Goal: Use online tool/utility: Use online tool/utility

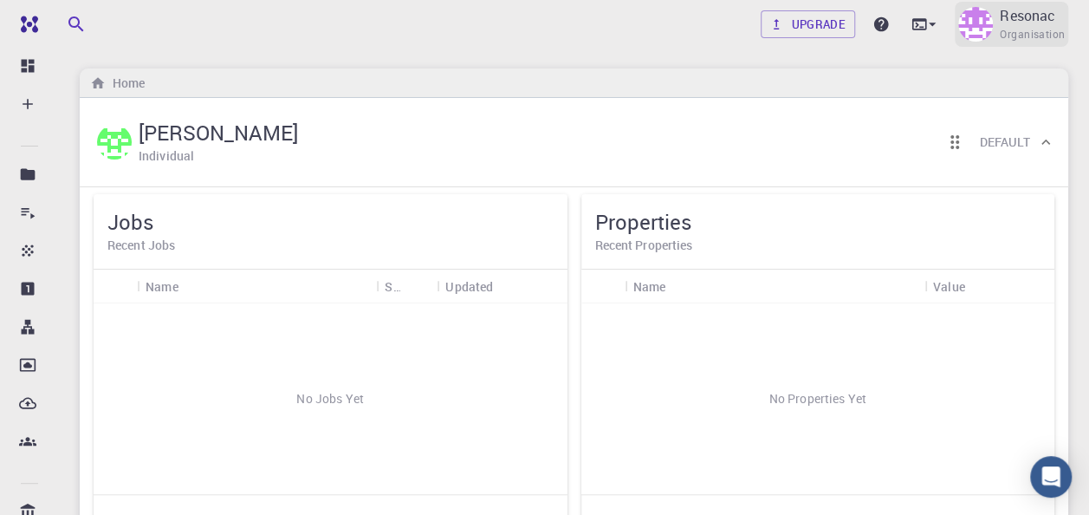
click at [974, 24] on img at bounding box center [975, 24] width 35 height 35
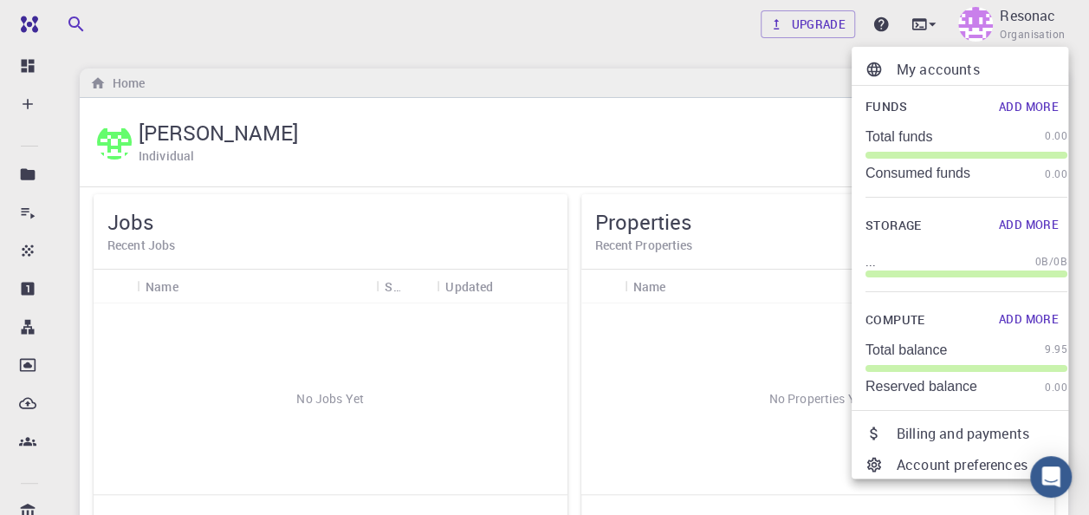
click at [927, 27] on div at bounding box center [544, 257] width 1089 height 515
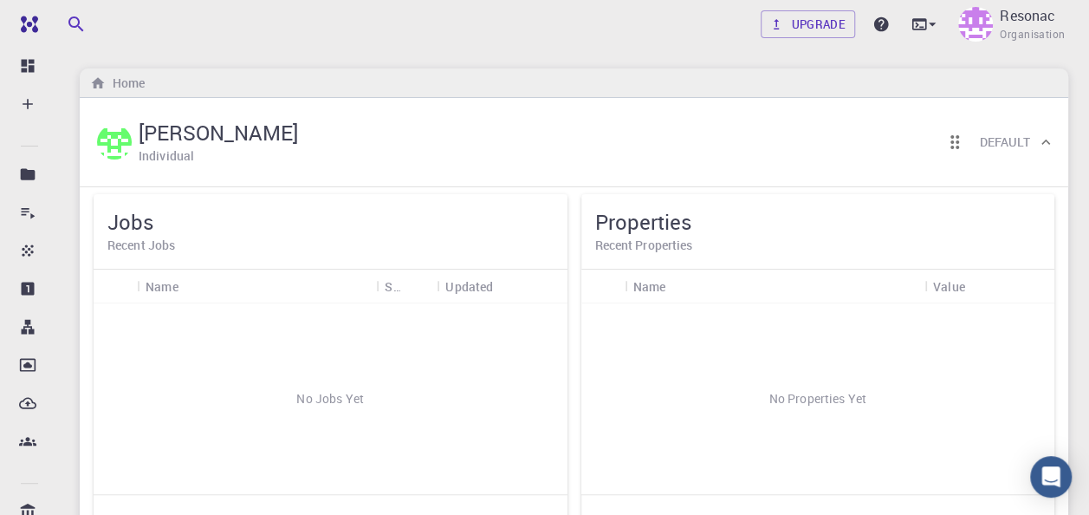
click at [919, 24] on icon at bounding box center [919, 24] width 17 height 17
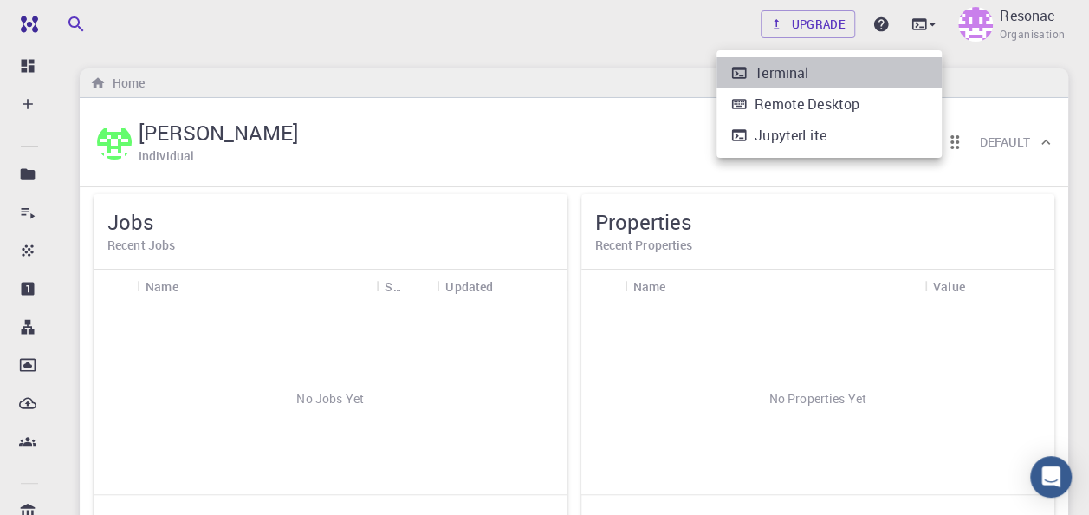
click at [874, 83] on li "Terminal" at bounding box center [829, 72] width 225 height 31
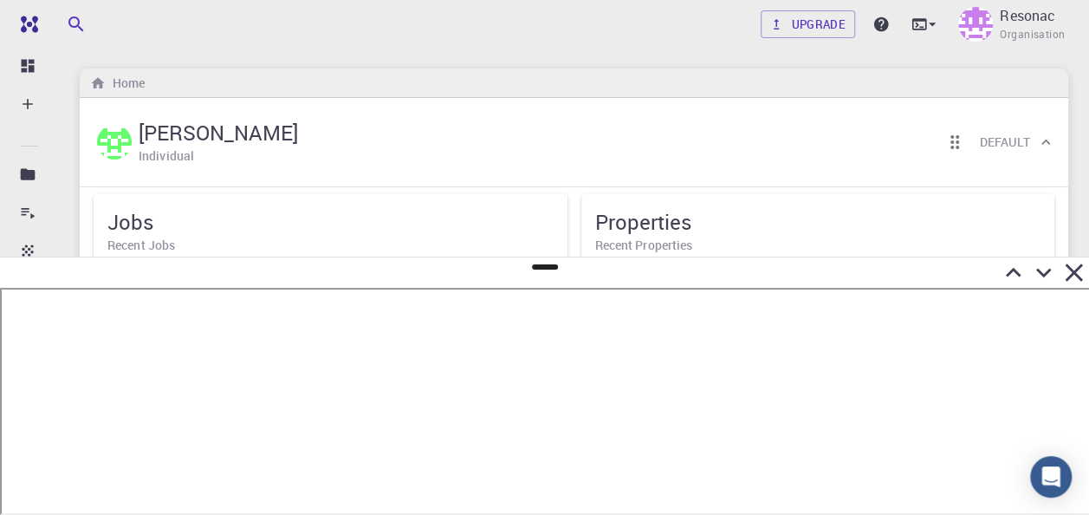
click at [1071, 272] on icon at bounding box center [1074, 272] width 30 height 30
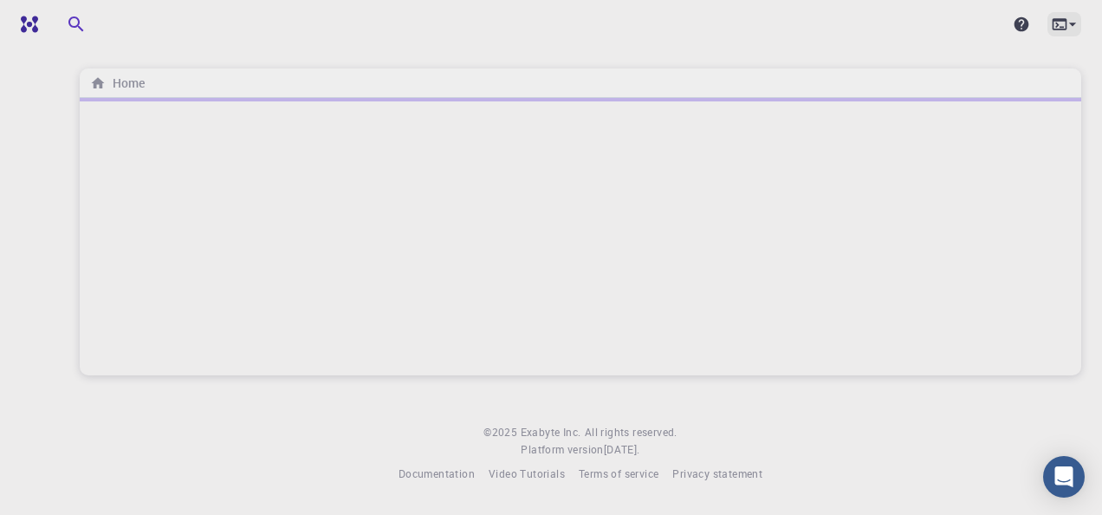
click at [1051, 29] on icon at bounding box center [1059, 24] width 17 height 17
click at [950, 34] on div at bounding box center [551, 257] width 1102 height 515
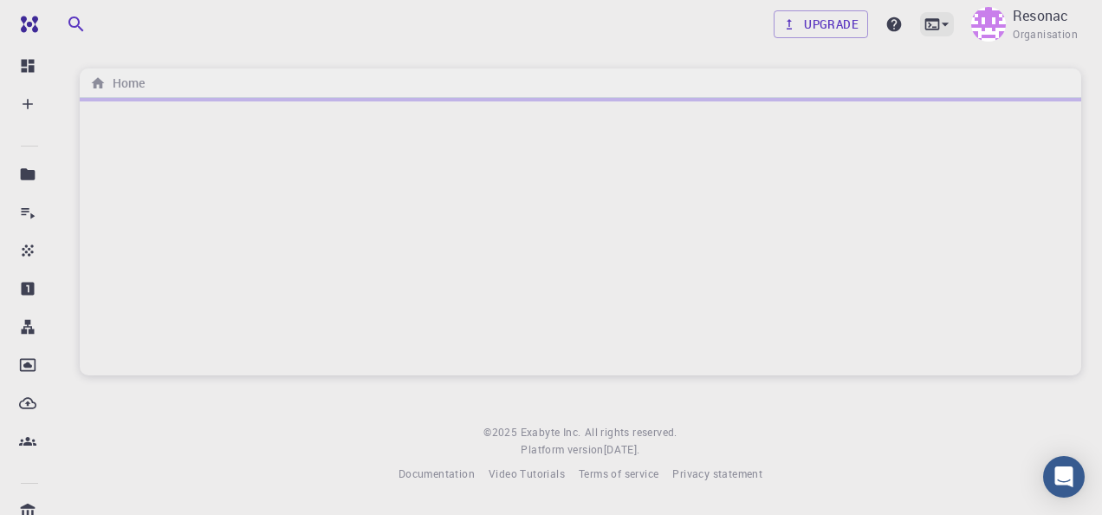
click at [936, 28] on icon at bounding box center [932, 24] width 17 height 17
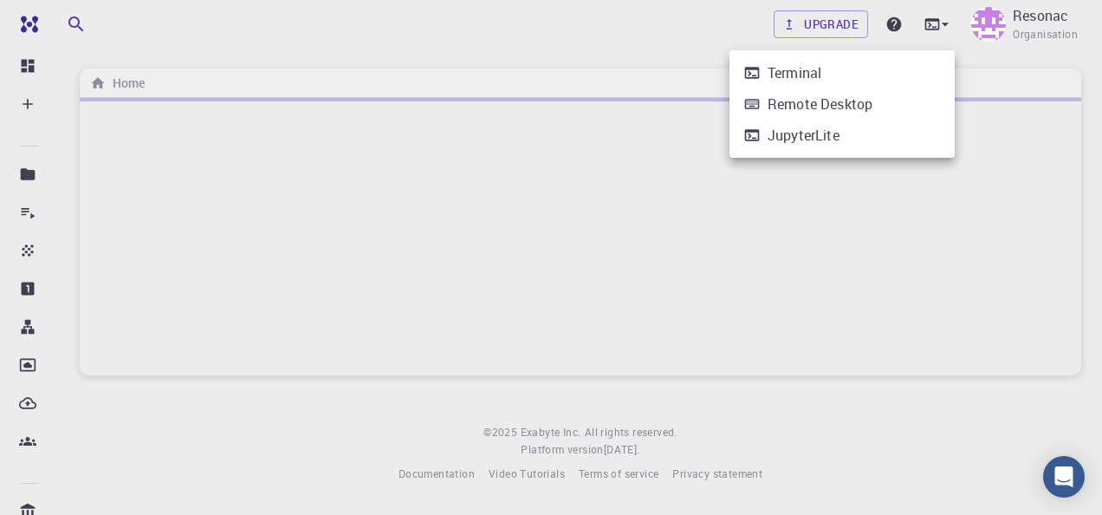
click at [891, 78] on li "Terminal" at bounding box center [842, 72] width 225 height 31
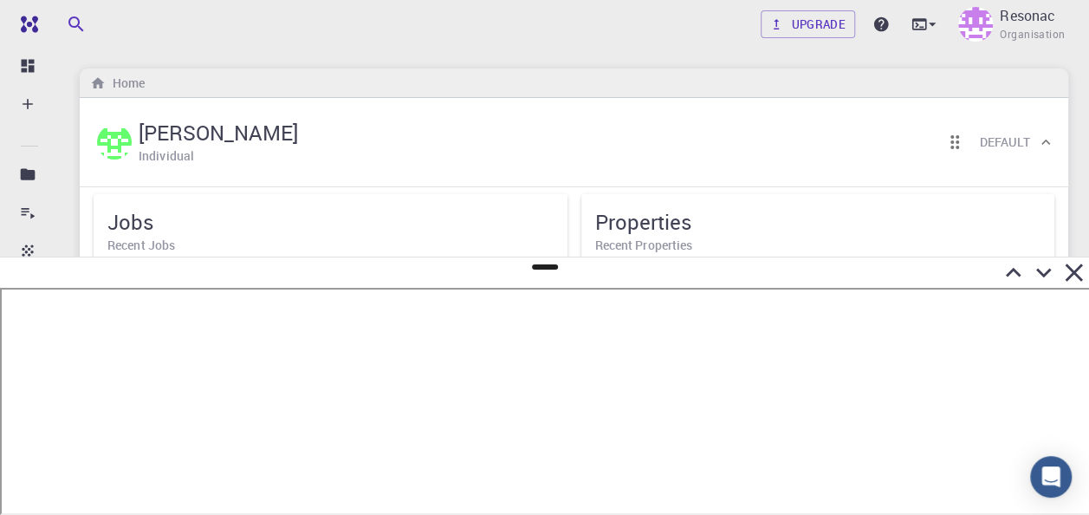
click at [459, 263] on div at bounding box center [544, 272] width 1089 height 30
click at [1050, 475] on icon "Open Intercom Messenger" at bounding box center [1051, 476] width 20 height 23
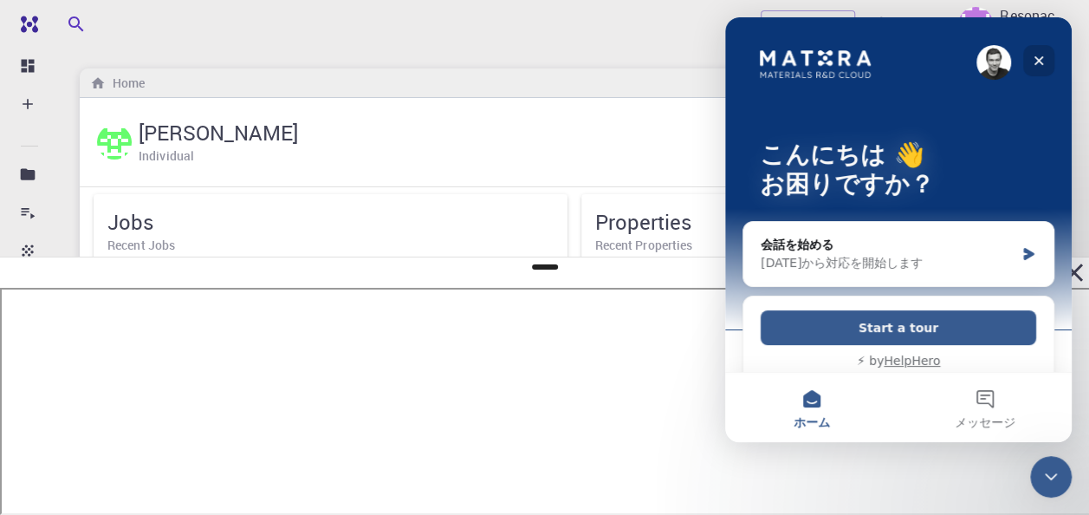
click at [1035, 58] on icon "クローズ" at bounding box center [1039, 61] width 14 height 14
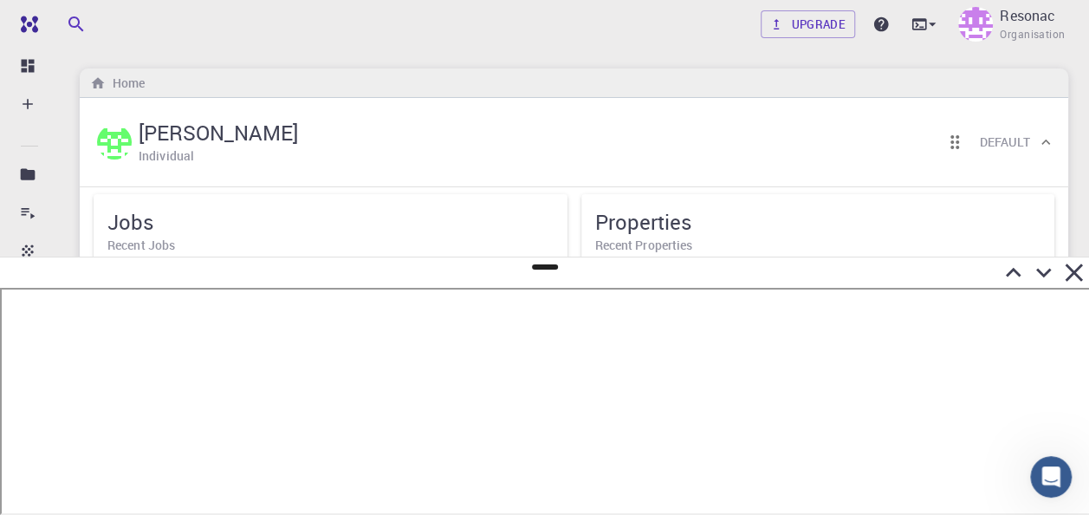
click at [1073, 278] on icon at bounding box center [1074, 272] width 30 height 30
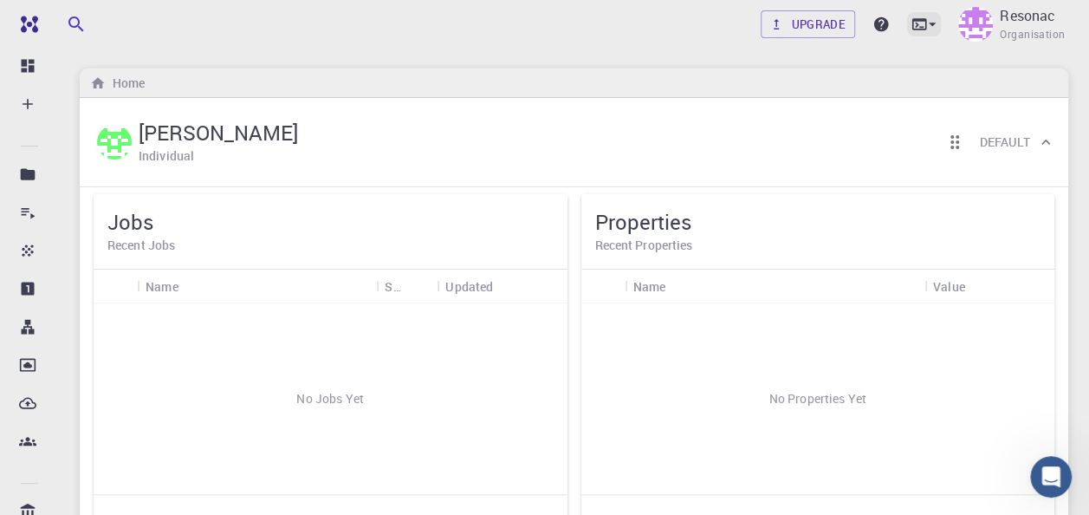
click at [932, 24] on icon at bounding box center [932, 24] width 7 height 3
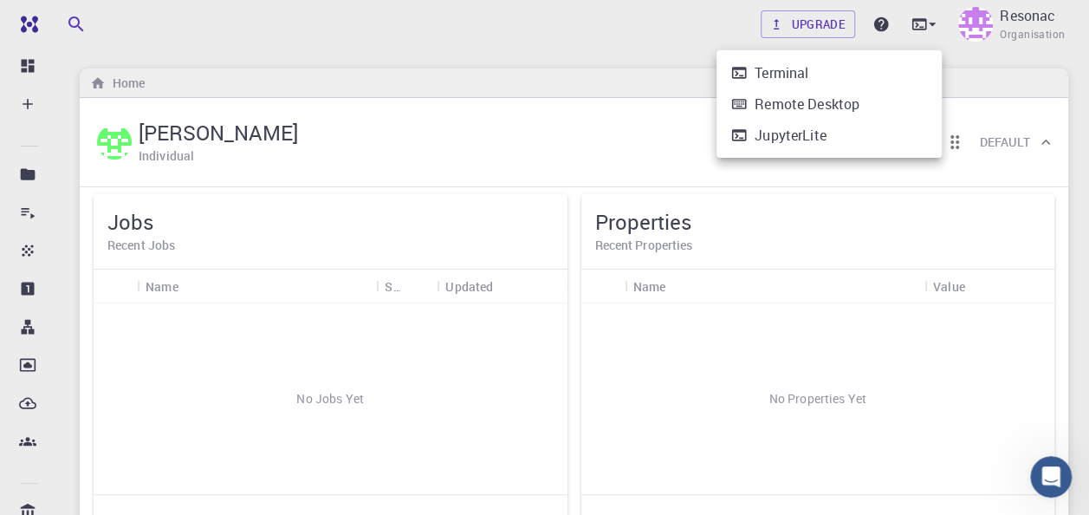
click at [816, 70] on li "Terminal" at bounding box center [829, 72] width 225 height 31
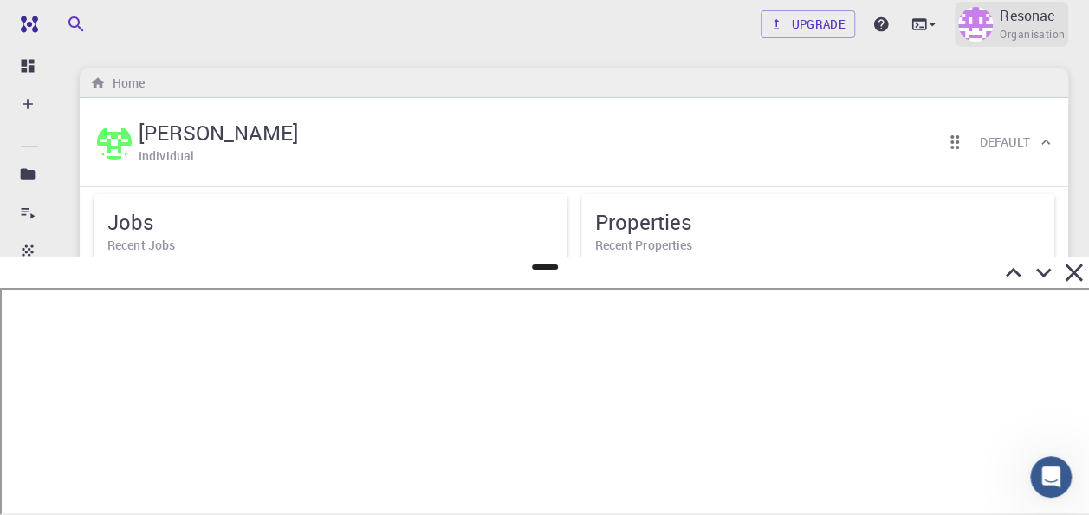
click at [996, 29] on div "Resonac Organisation" at bounding box center [1012, 24] width 114 height 45
